Goal: Task Accomplishment & Management: Manage account settings

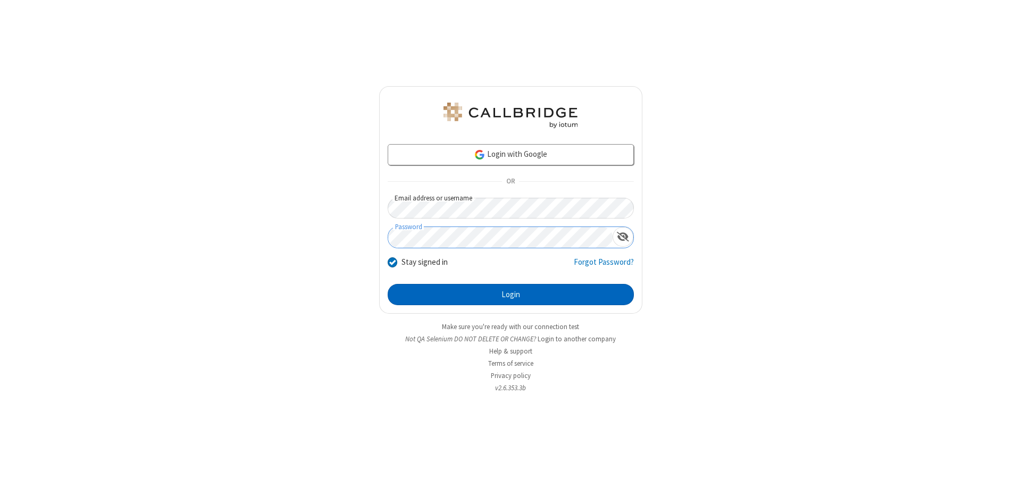
click at [511, 295] on button "Login" at bounding box center [511, 294] width 246 height 21
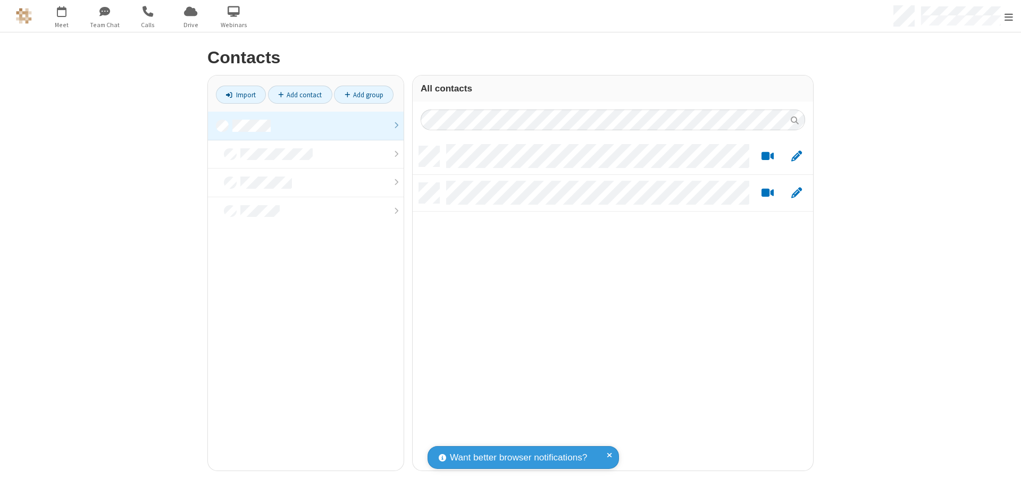
scroll to position [324, 393]
click at [306, 126] on link at bounding box center [306, 126] width 196 height 29
click at [300, 95] on link "Add contact" at bounding box center [300, 95] width 64 height 18
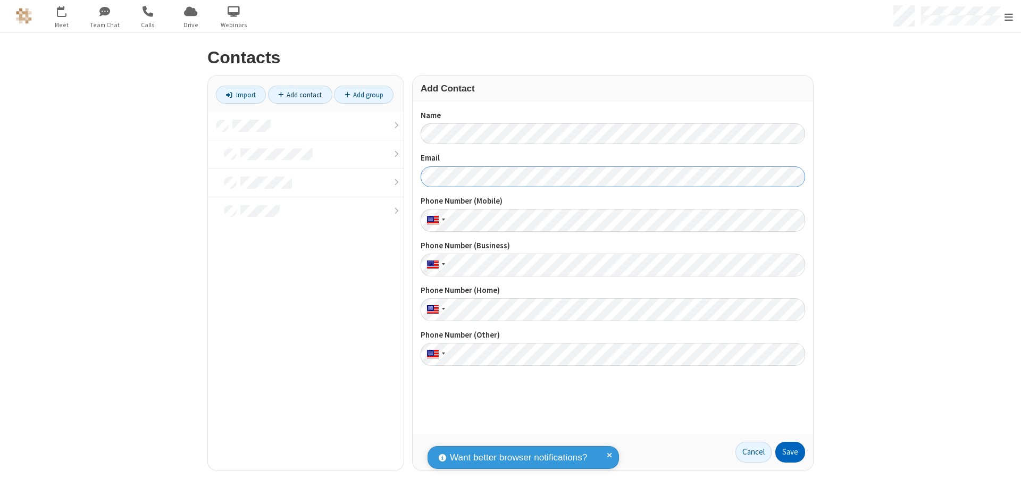
click at [790, 452] on button "Save" at bounding box center [791, 452] width 30 height 21
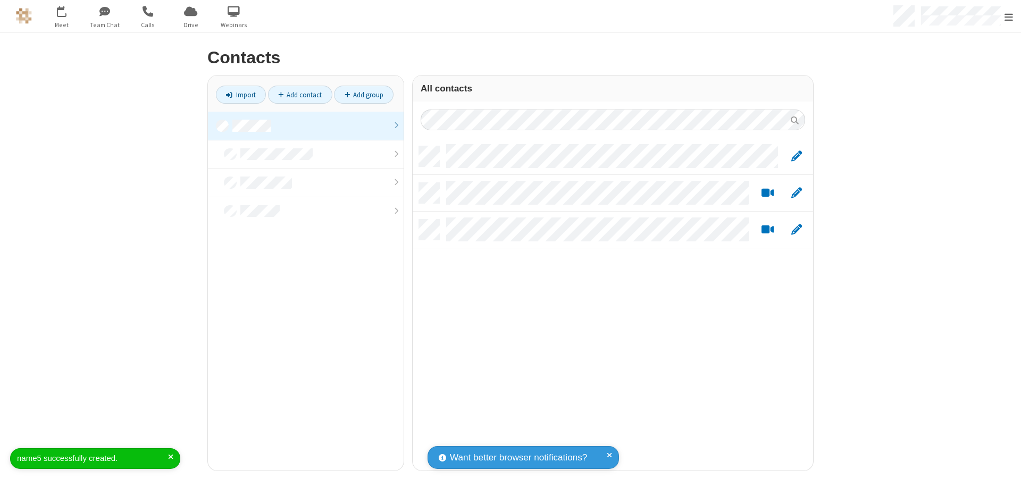
scroll to position [324, 393]
